Goal: Task Accomplishment & Management: Use online tool/utility

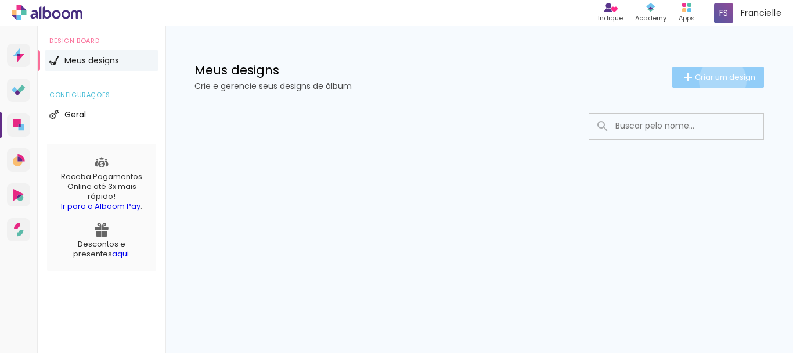
click at [721, 80] on span "Criar um design" at bounding box center [725, 77] width 60 height 8
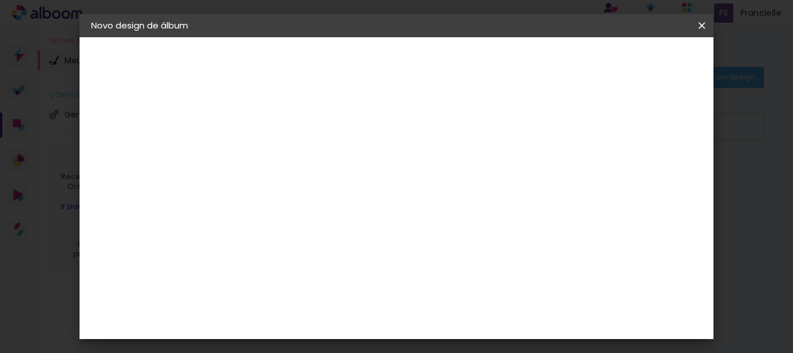
click at [0, 0] on div at bounding box center [0, 0] width 0 height 0
click at [281, 153] on input at bounding box center [281, 156] width 0 height 18
type input "Casamento Mari & Geise."
type paper-input "Casamento Mari & Geise."
click at [0, 0] on slot "Avançar" at bounding box center [0, 0] width 0 height 0
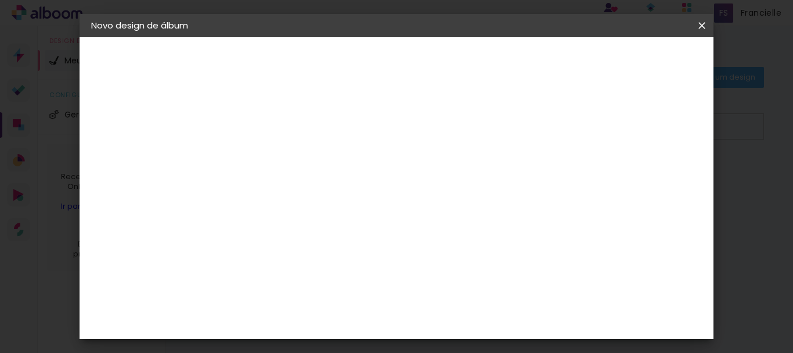
scroll to position [871, 0]
click at [0, 0] on slot "Voltar" at bounding box center [0, 0] width 0 height 0
click at [0, 0] on iron-icon at bounding box center [0, 0] width 0 height 0
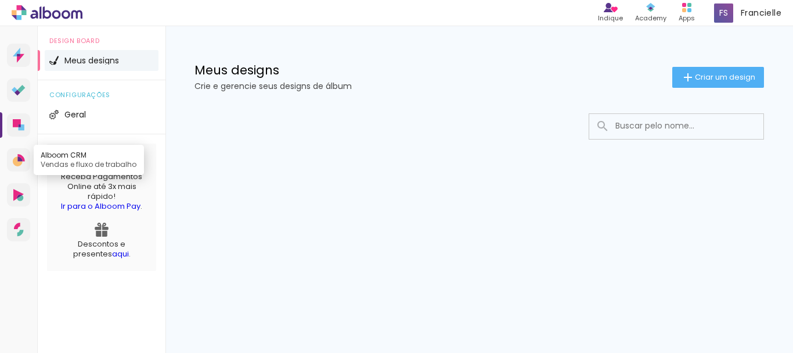
click at [20, 161] on icon at bounding box center [19, 158] width 5 height 5
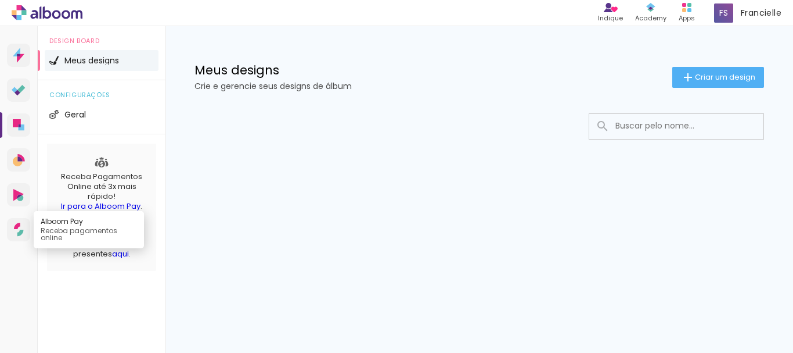
click at [23, 228] on icon at bounding box center [19, 229] width 10 height 14
